Goal: Navigation & Orientation: Find specific page/section

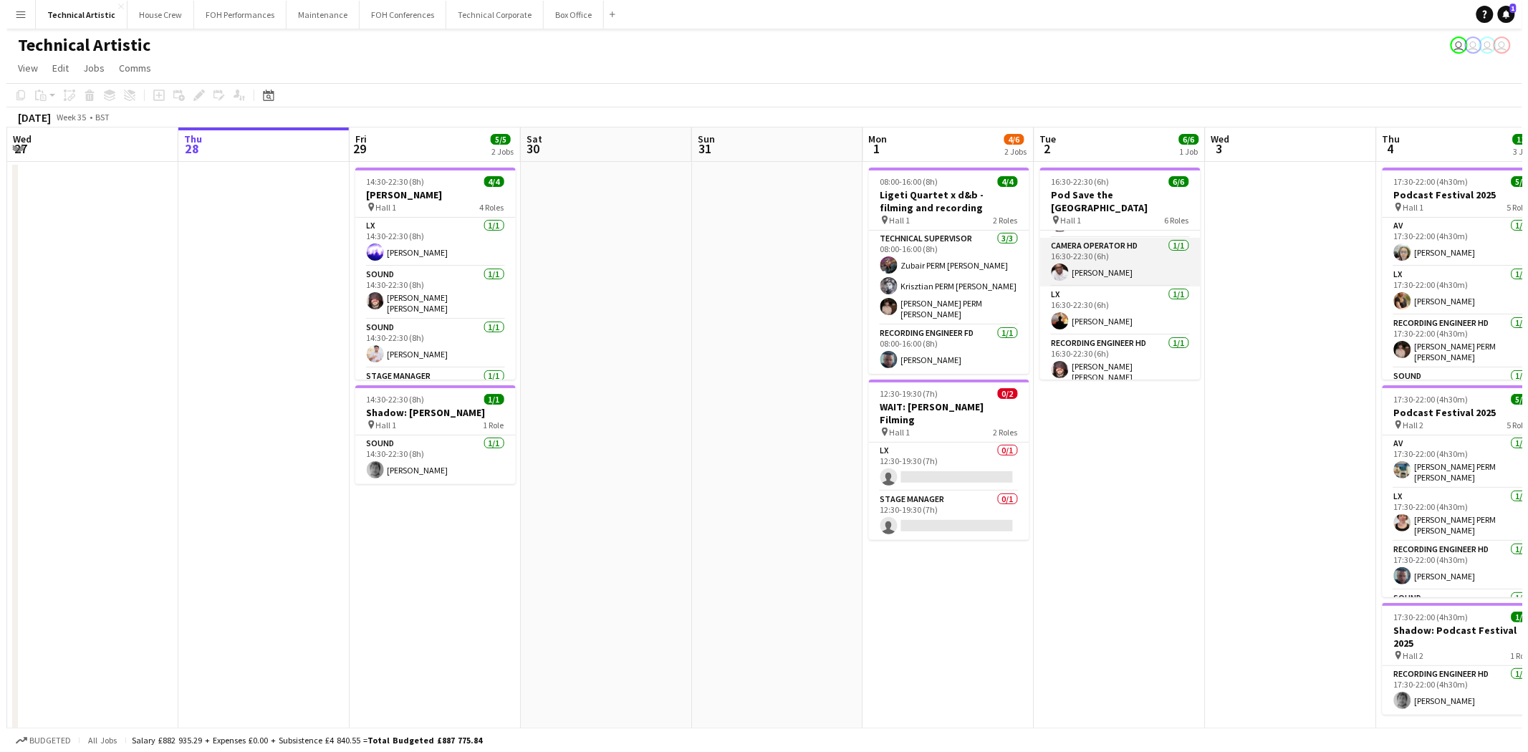
scroll to position [79, 0]
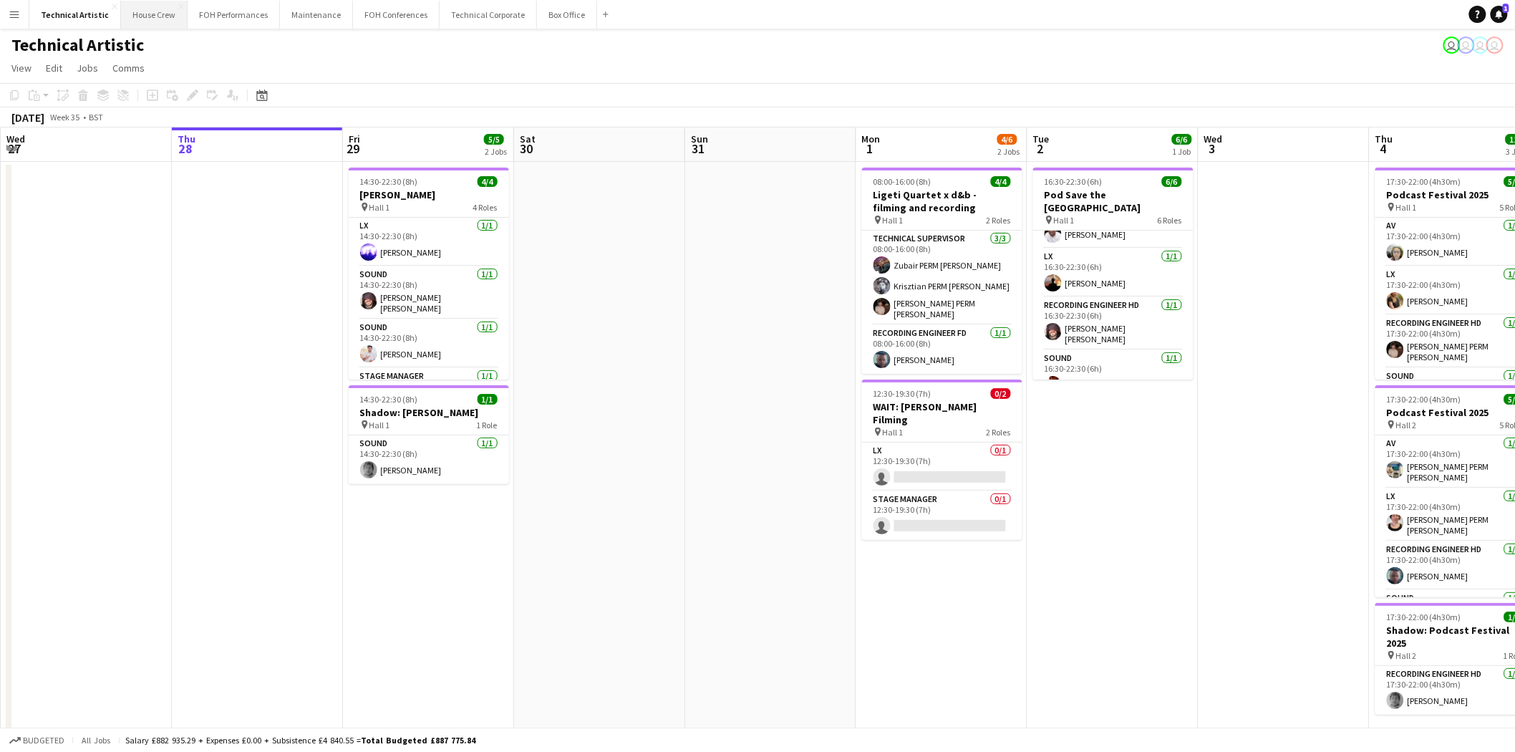
click at [153, 11] on button "House Crew Close" at bounding box center [154, 15] width 67 height 28
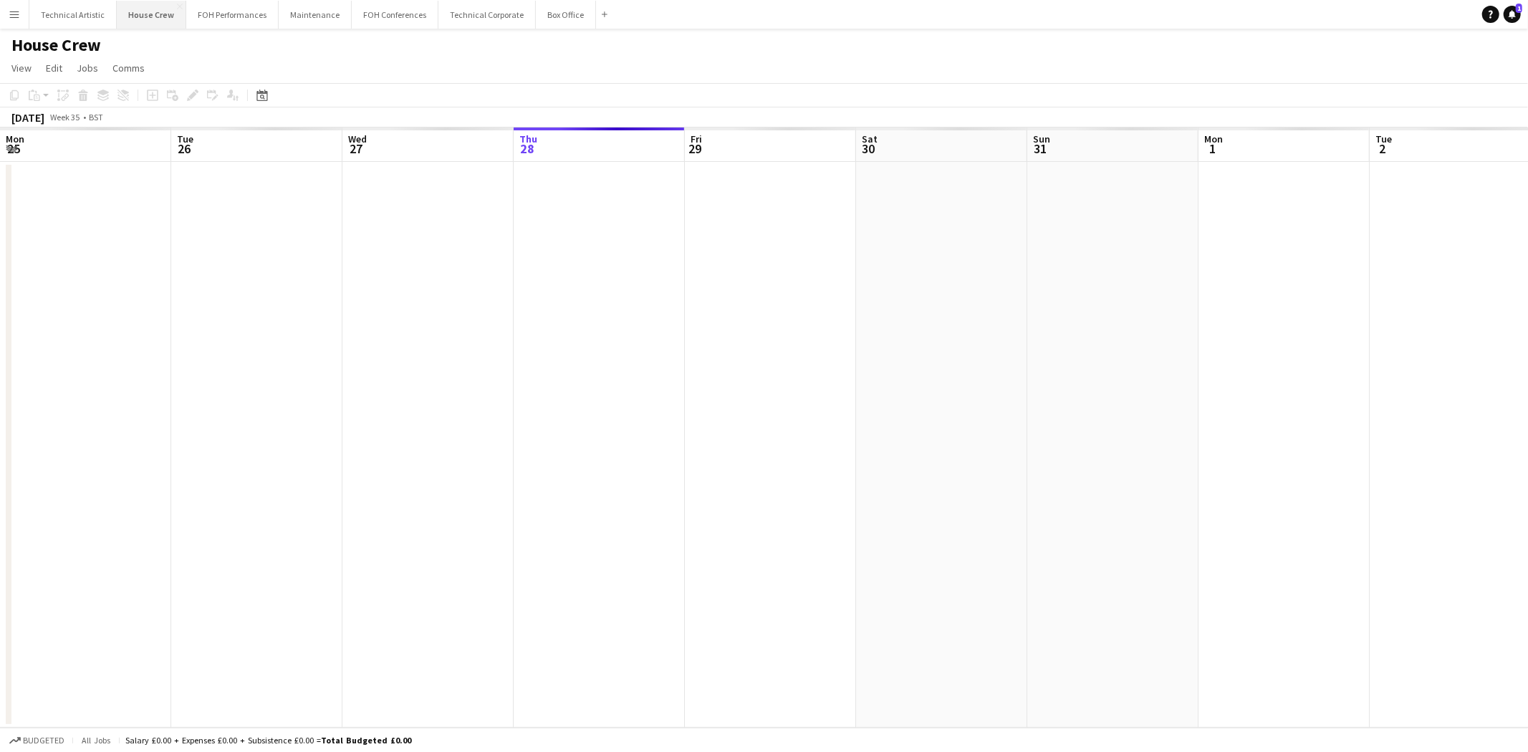
scroll to position [0, 342]
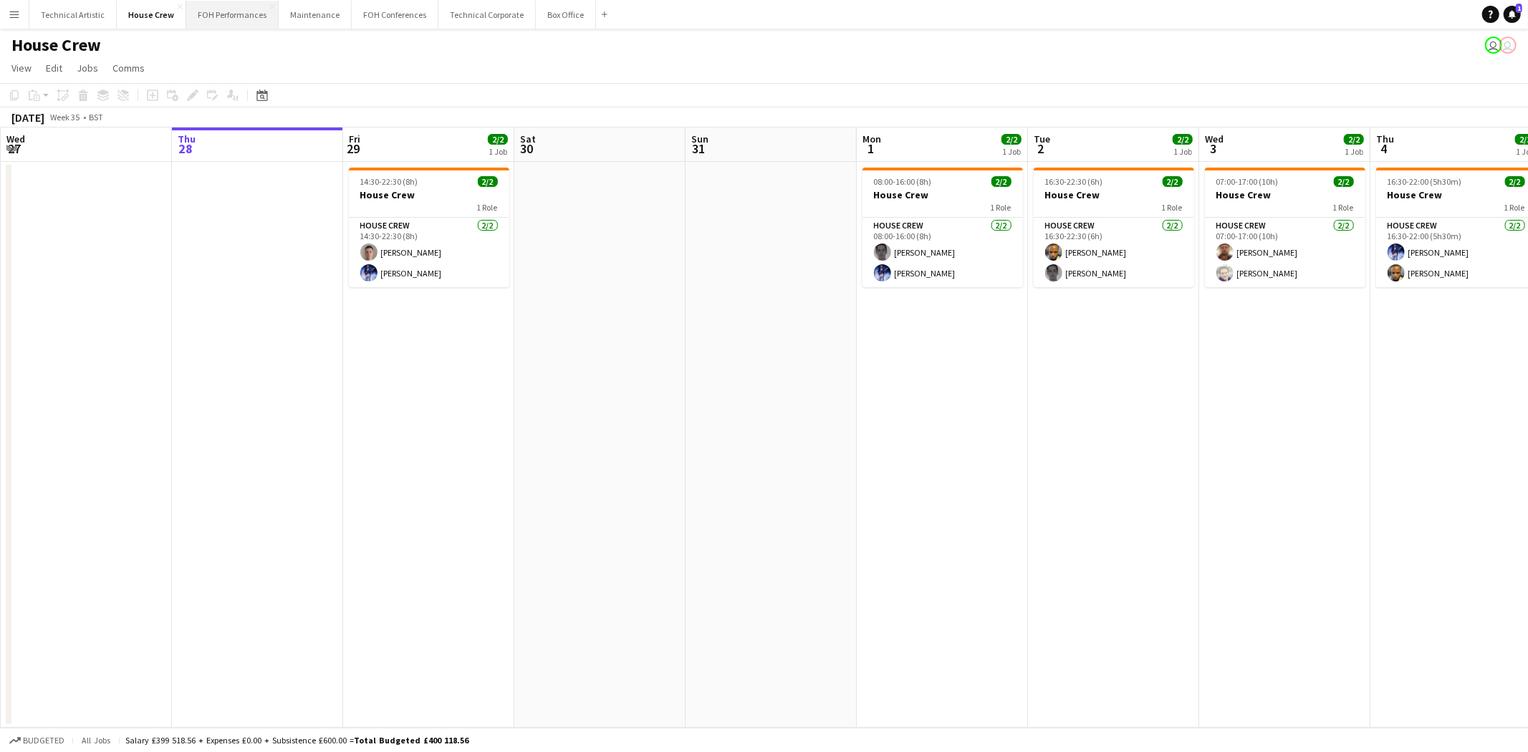
click at [244, 14] on button "FOH Performances Close" at bounding box center [232, 15] width 92 height 28
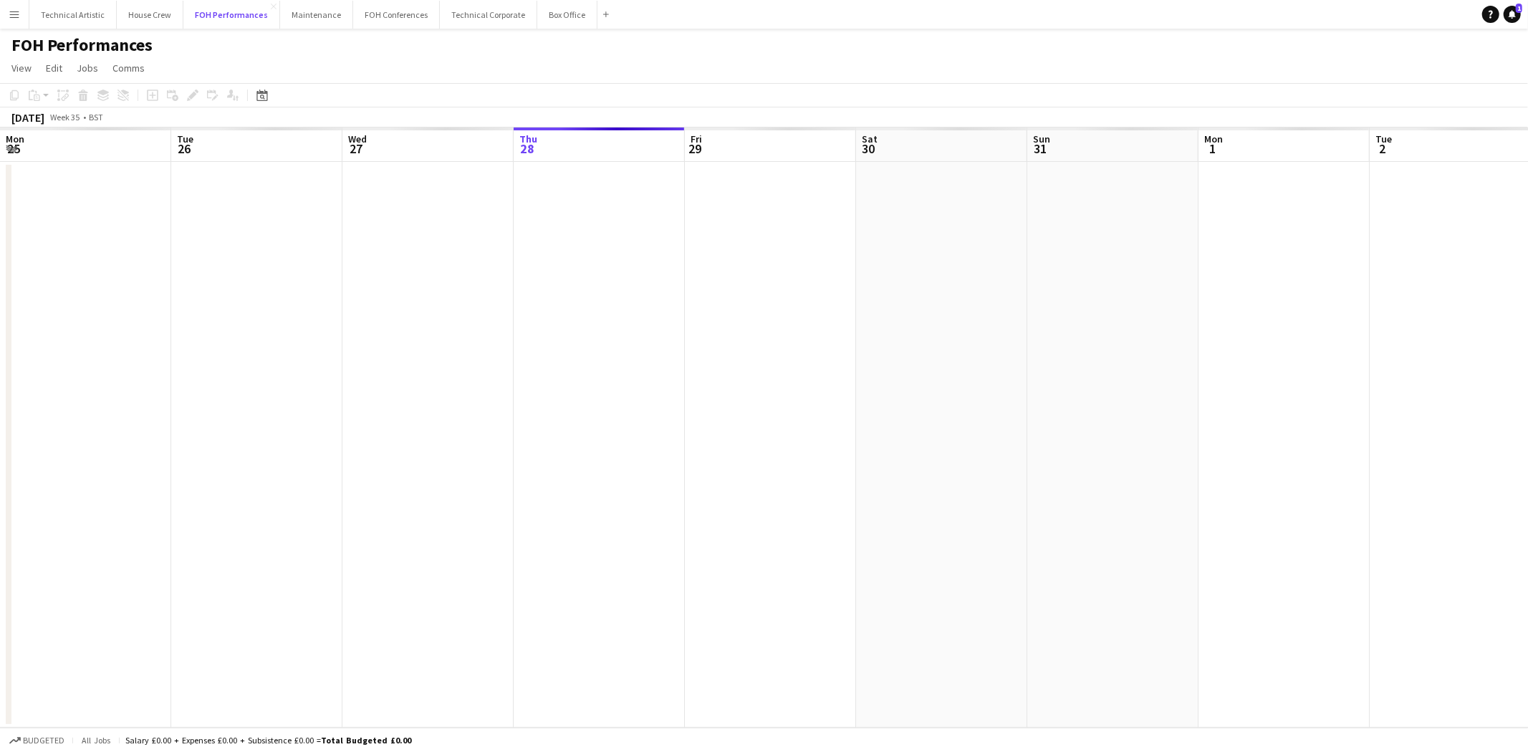
scroll to position [0, 342]
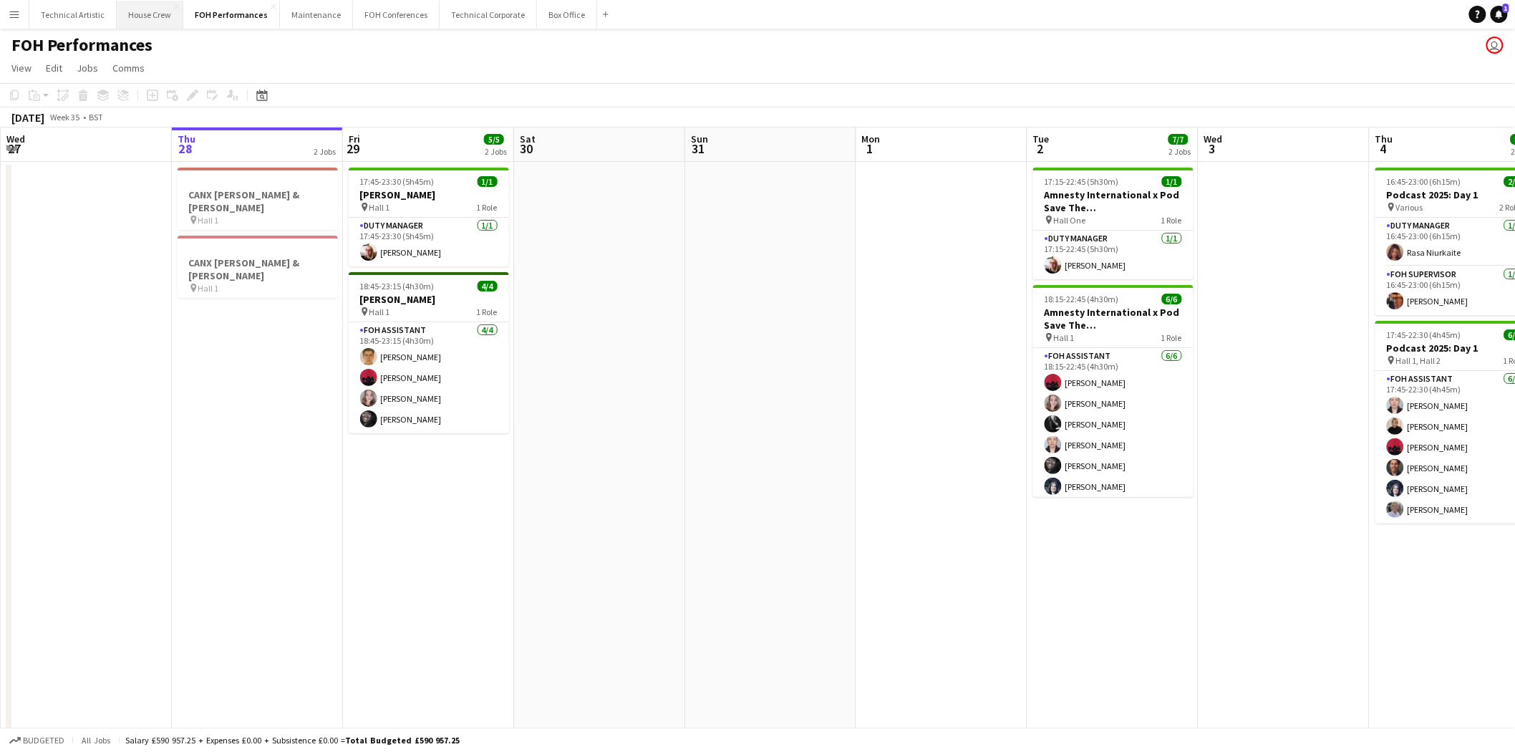
click at [130, 20] on button "House Crew Close" at bounding box center [150, 15] width 67 height 28
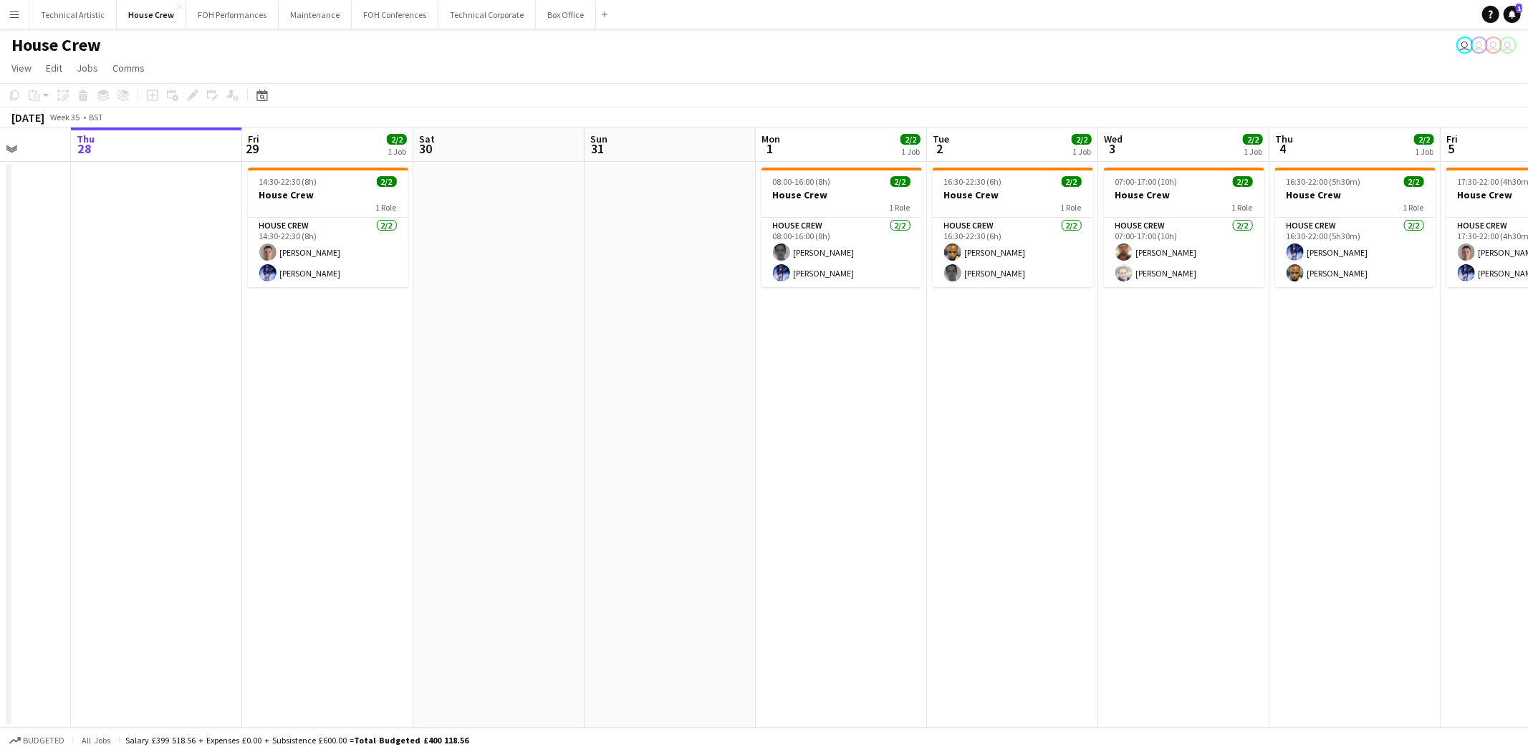
scroll to position [0, 445]
drag, startPoint x: 1114, startPoint y: 385, endPoint x: 1011, endPoint y: 373, distance: 103.1
click at [1011, 373] on app-calendar-viewport "Mon 25 4/4 1 Job Tue 26 3/3 2 Jobs Wed 27 Thu 28 Fri 29 2/2 1 Job Sat 30 Sun 31…" at bounding box center [764, 427] width 1528 height 600
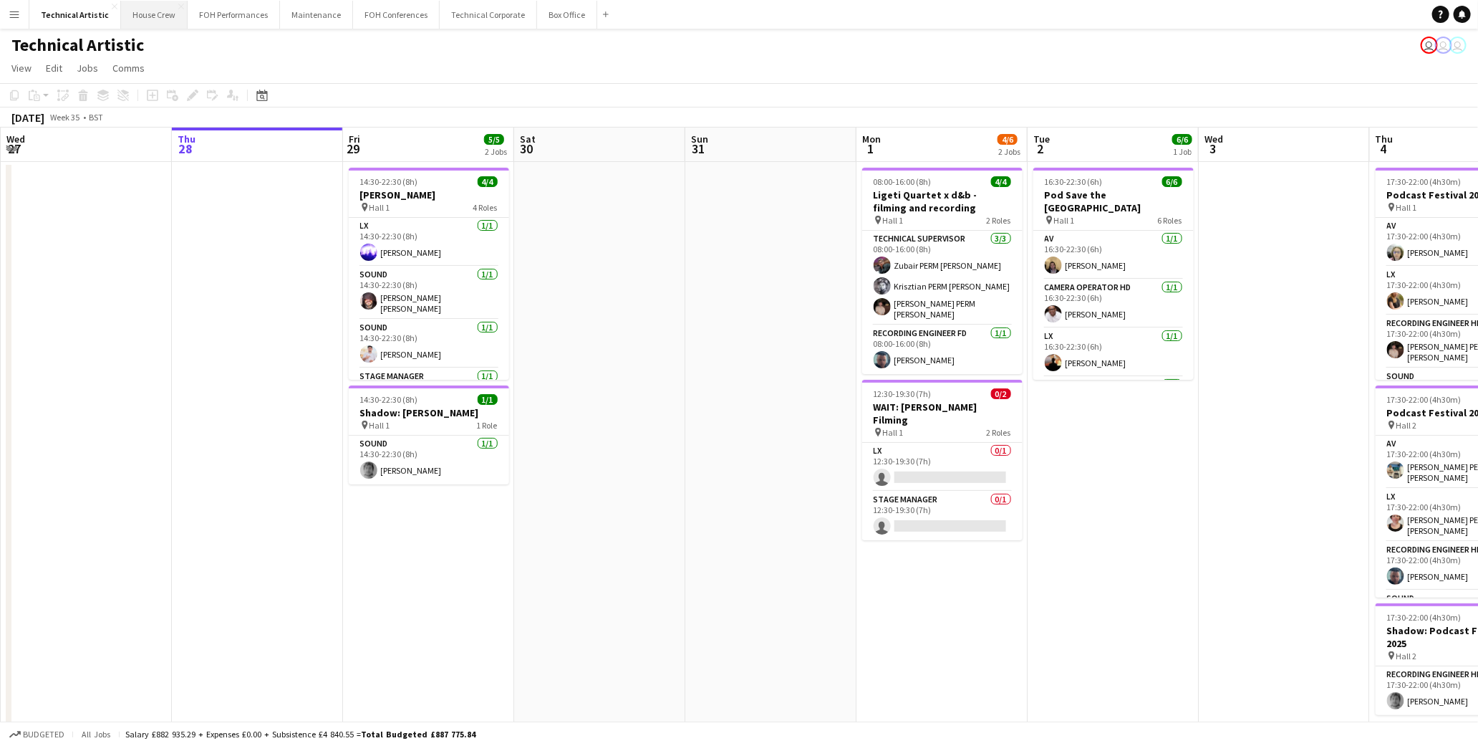
click at [146, 14] on button "House Crew Close" at bounding box center [154, 15] width 67 height 28
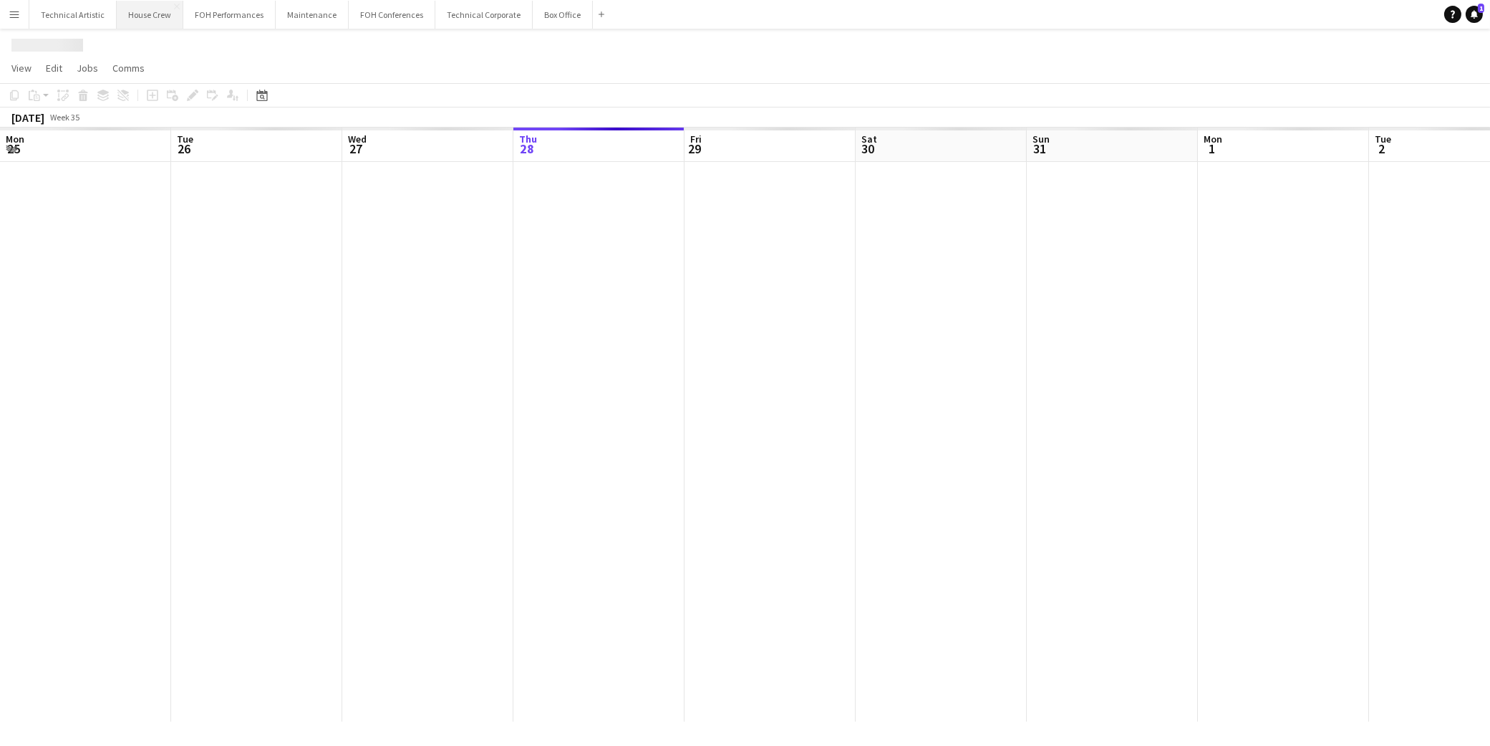
scroll to position [0, 342]
